Goal: Check status: Check status

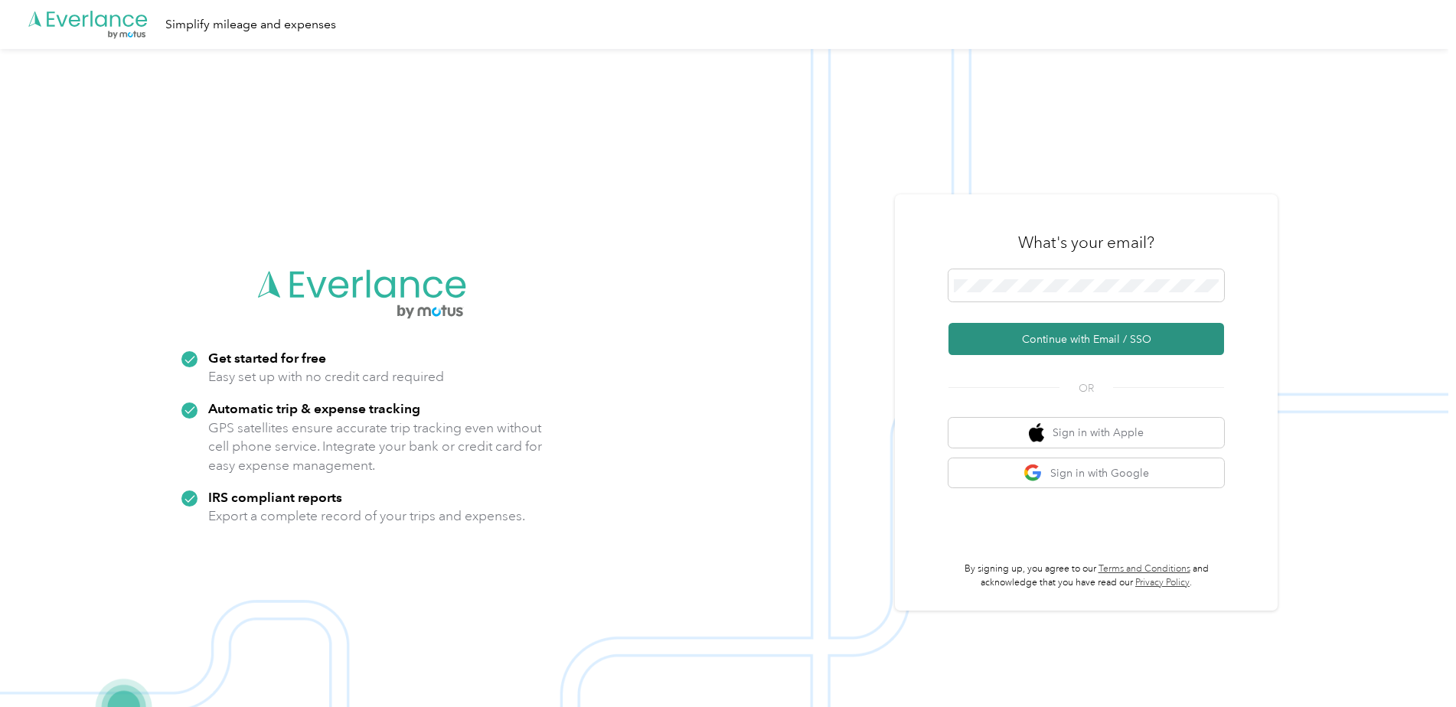
click at [1044, 339] on button "Continue with Email / SSO" at bounding box center [1086, 339] width 276 height 32
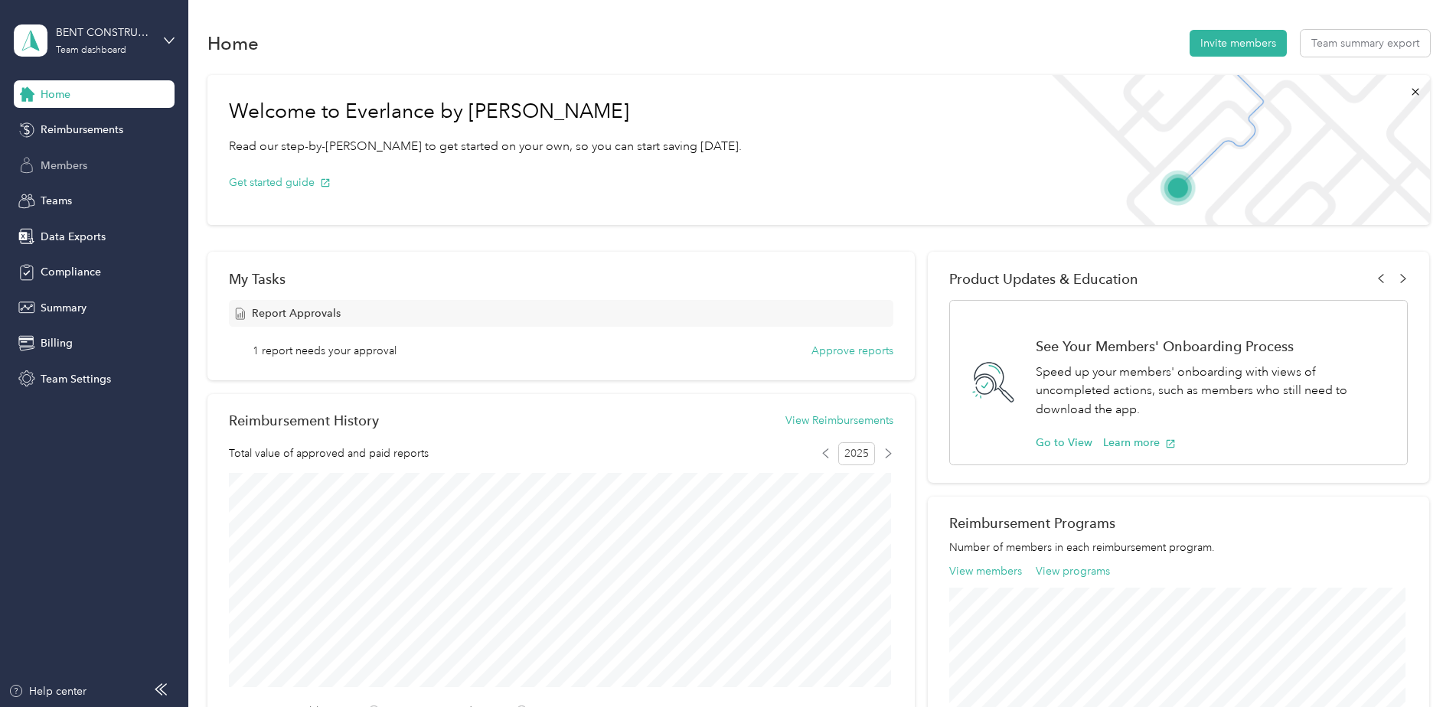
click at [73, 162] on span "Members" at bounding box center [64, 166] width 47 height 16
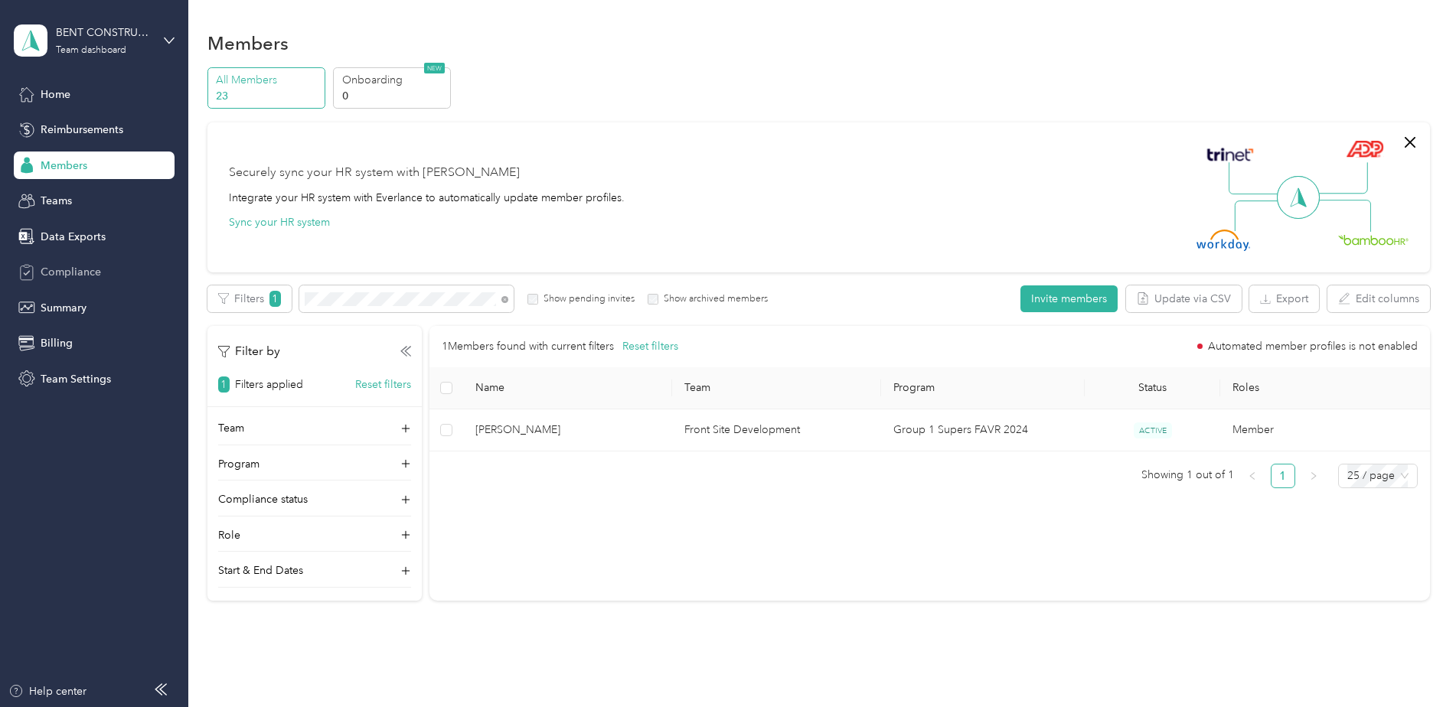
click at [72, 269] on span "Compliance" at bounding box center [71, 272] width 60 height 16
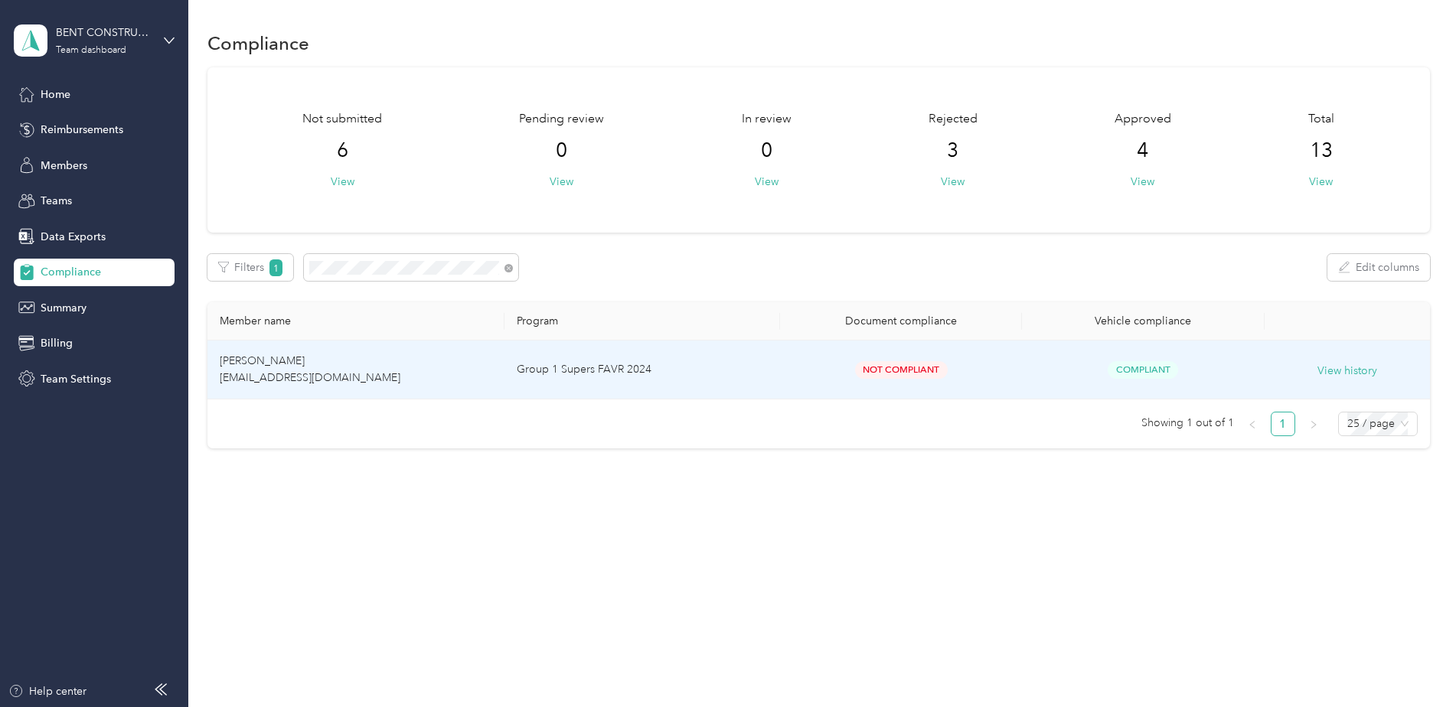
click at [367, 374] on td "[PERSON_NAME] [EMAIL_ADDRESS][DOMAIN_NAME]" at bounding box center [355, 370] width 297 height 59
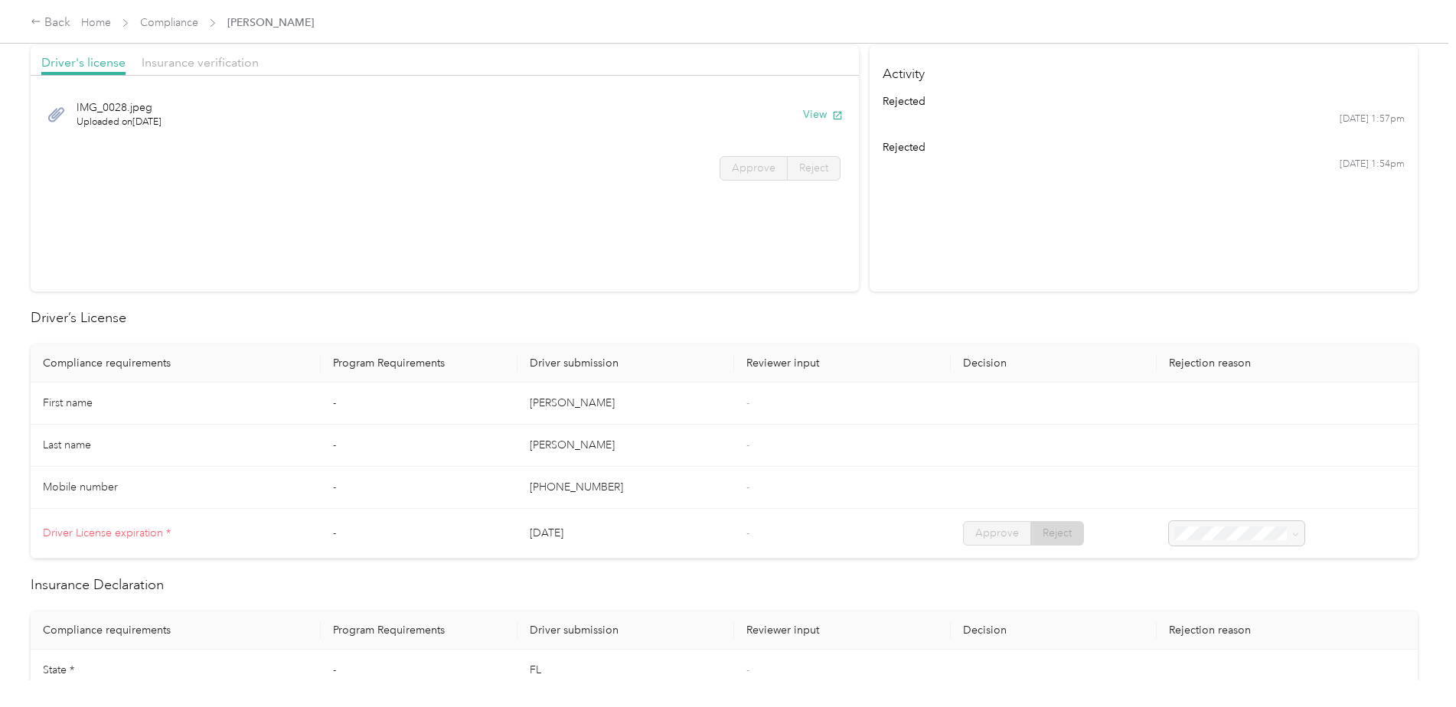
scroll to position [77, 0]
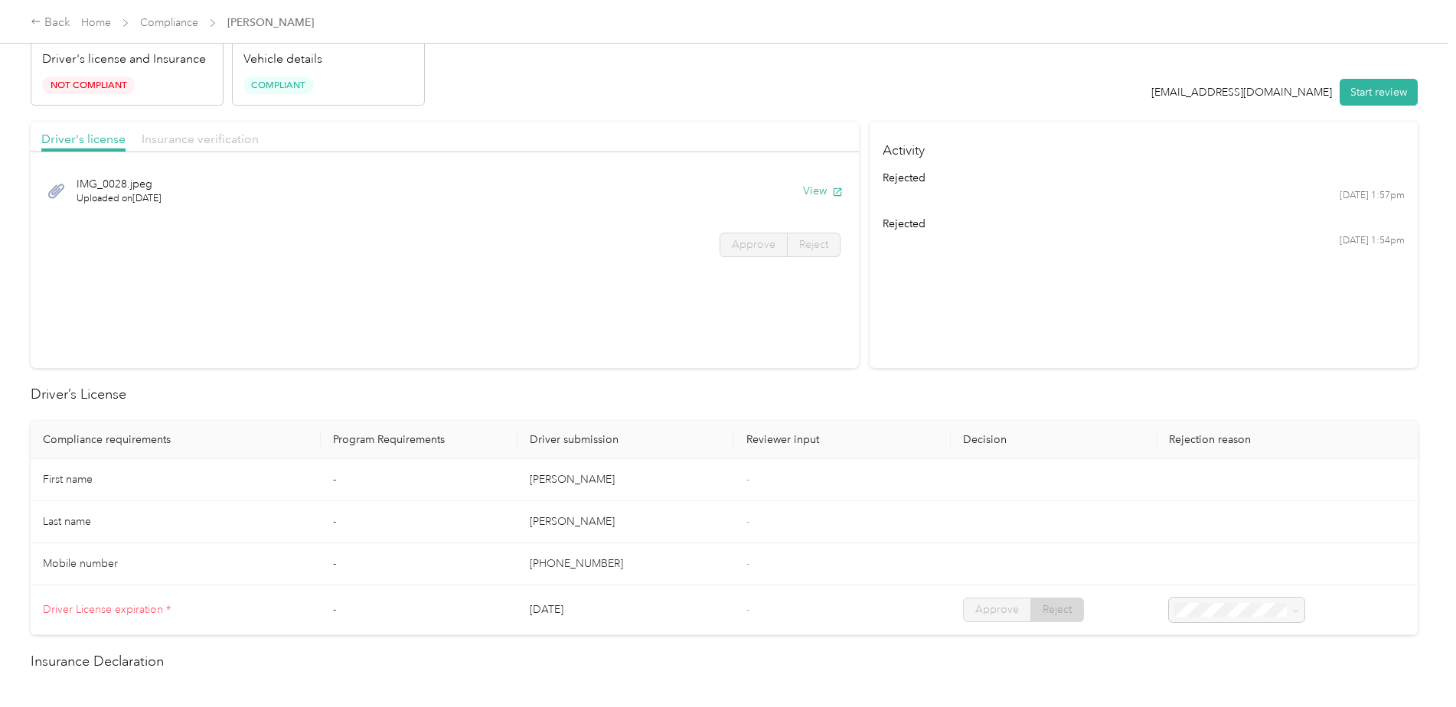
click at [208, 139] on span "Insurance verification" at bounding box center [200, 139] width 117 height 15
click at [811, 196] on button "View" at bounding box center [823, 191] width 40 height 16
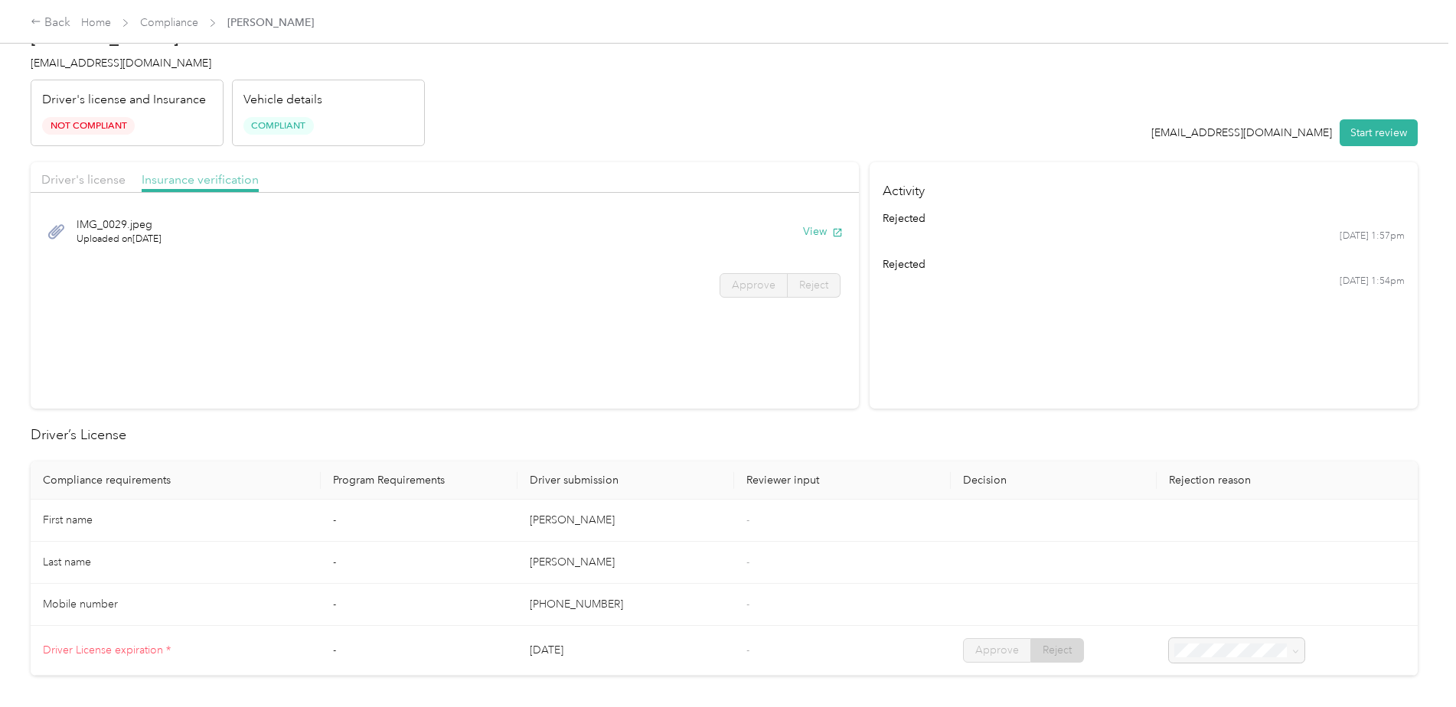
scroll to position [0, 0]
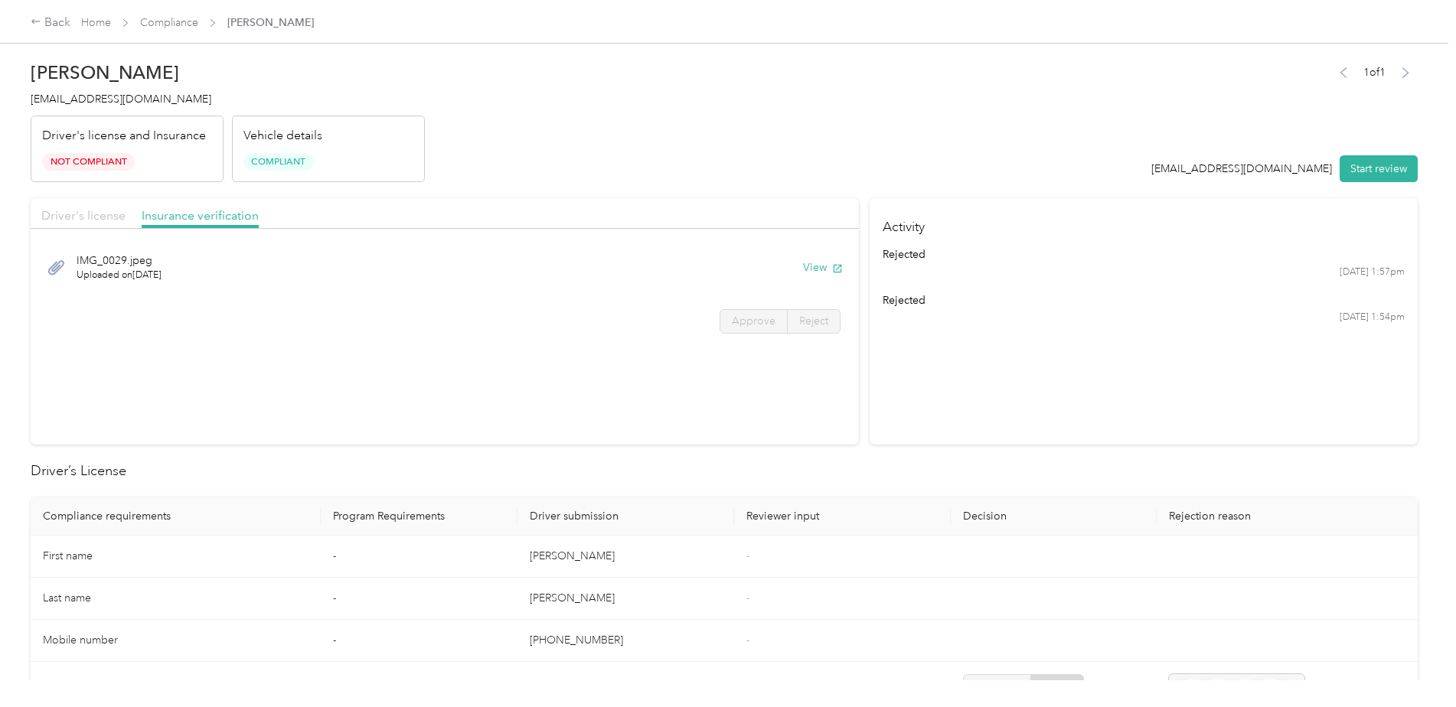
click at [109, 215] on span "Driver's license" at bounding box center [83, 215] width 84 height 15
click at [805, 263] on button "View" at bounding box center [823, 267] width 40 height 16
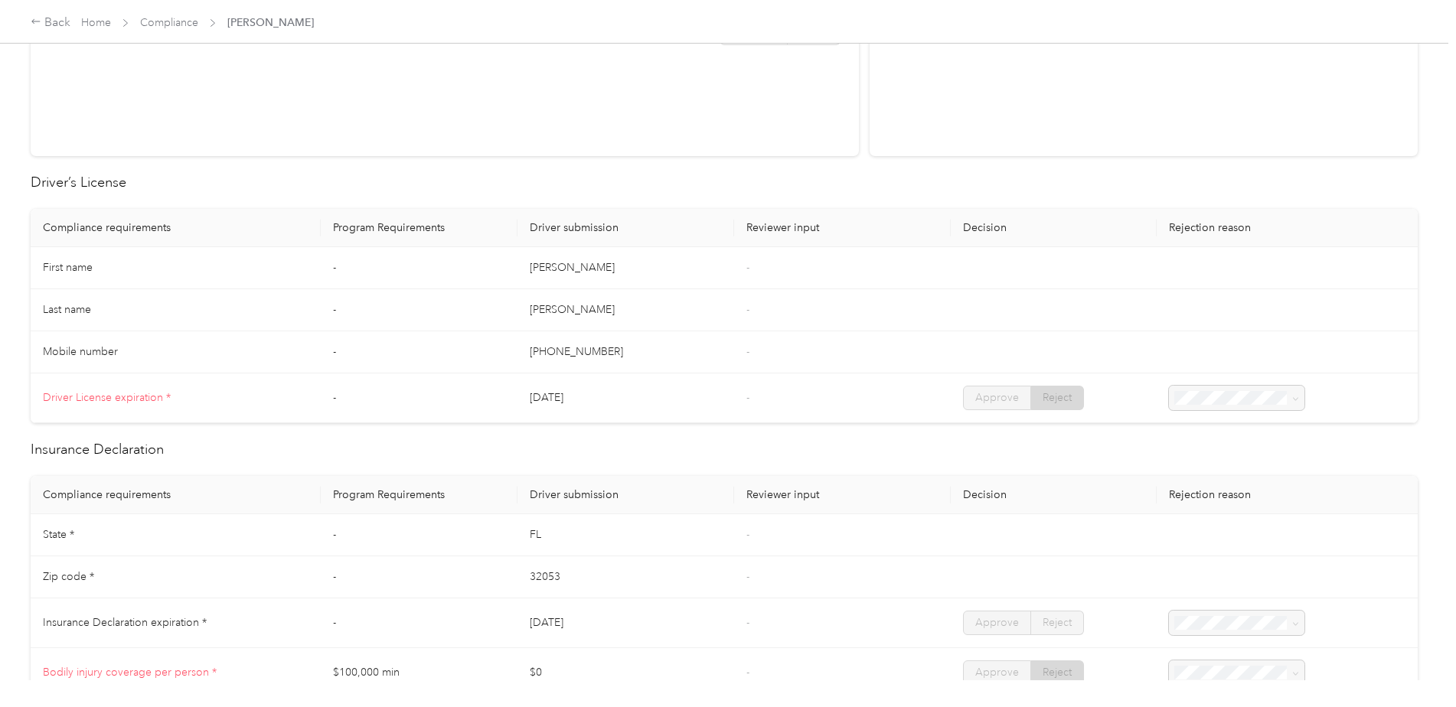
scroll to position [77, 0]
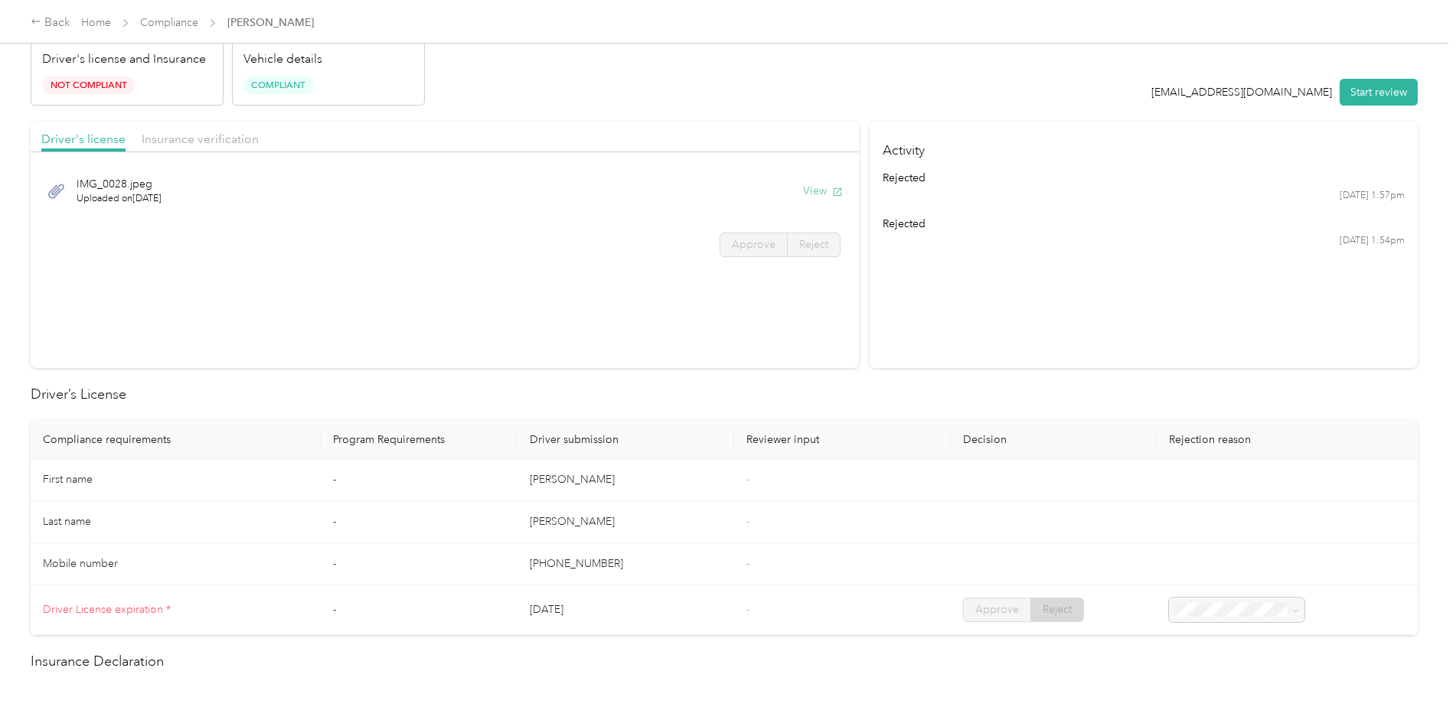
click at [818, 188] on button "View" at bounding box center [823, 191] width 40 height 16
click at [175, 143] on span "Insurance verification" at bounding box center [200, 139] width 117 height 15
click at [817, 191] on button "View" at bounding box center [823, 191] width 40 height 16
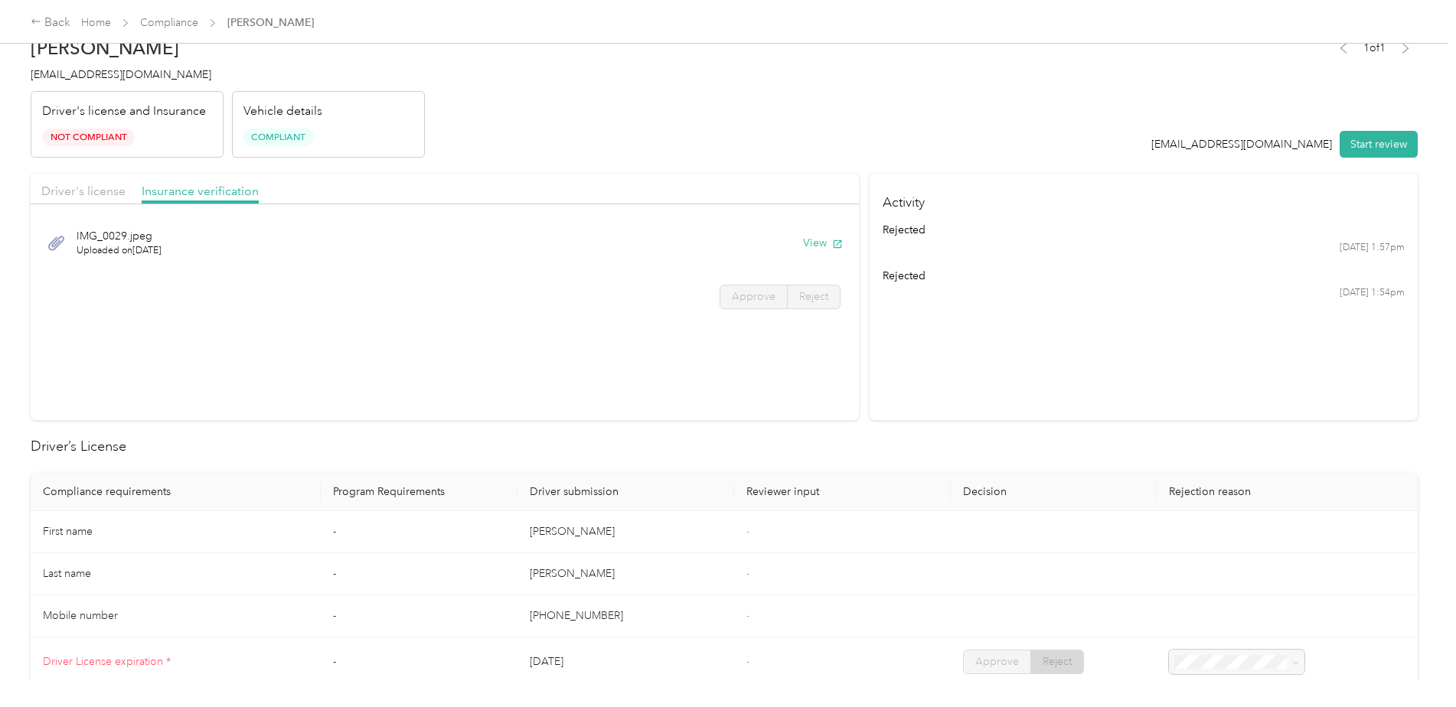
scroll to position [0, 0]
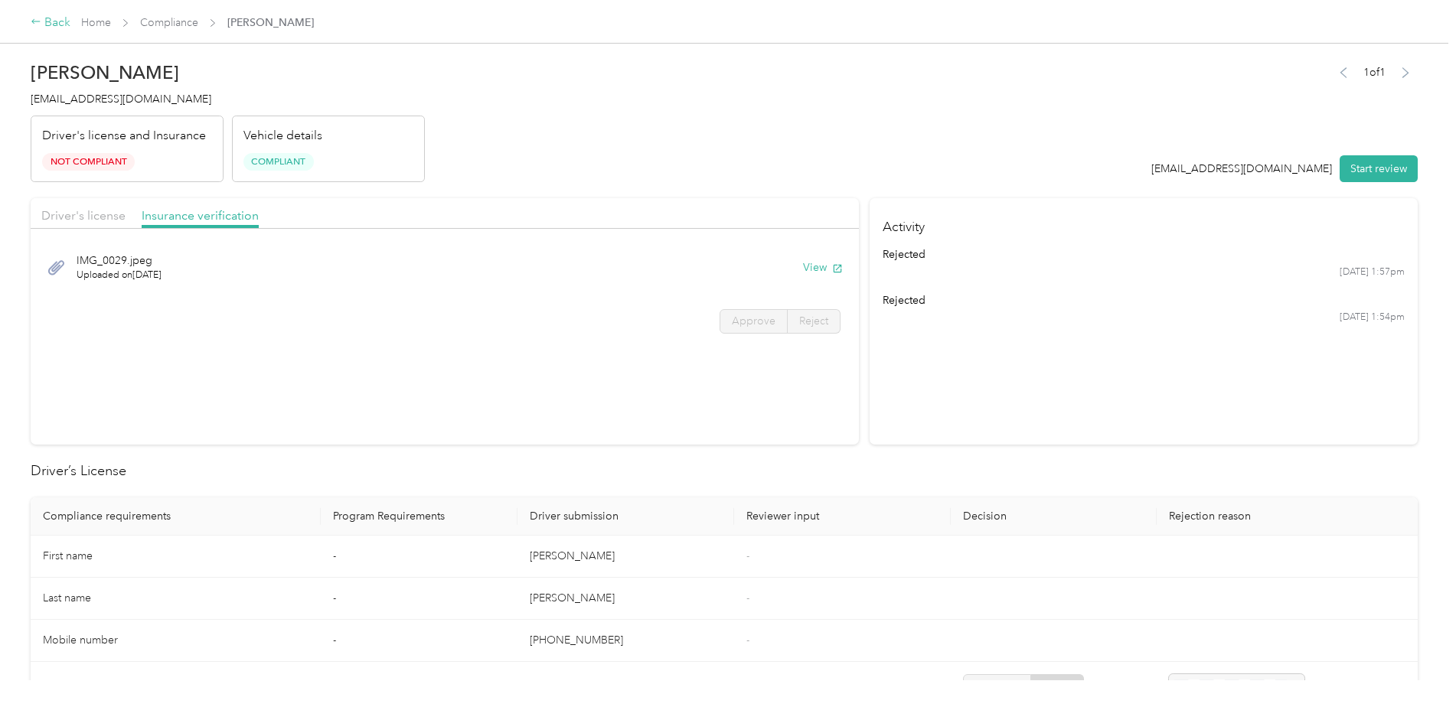
click at [53, 21] on div "Back" at bounding box center [51, 23] width 40 height 18
